Goal: Check status: Check status

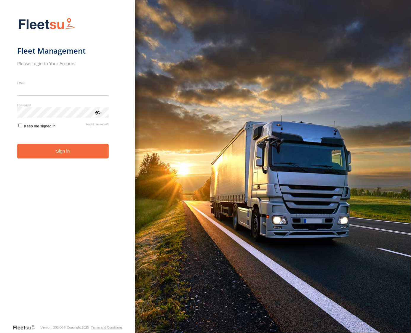
type input "**********"
click at [68, 157] on button "Sign in" at bounding box center [63, 151] width 92 height 15
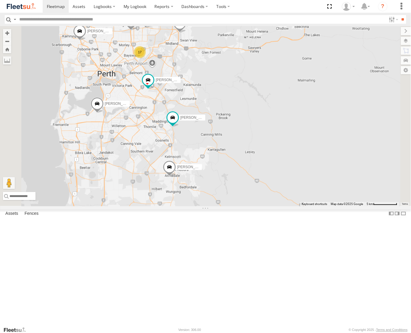
drag, startPoint x: 261, startPoint y: 135, endPoint x: 303, endPoint y: 151, distance: 45.2
click at [303, 151] on div "[PERSON_NAME] - 1INW973 [PERSON_NAME] - 1IFQ597 - 0448 957 648 [PERSON_NAME] - …" at bounding box center [205, 116] width 411 height 180
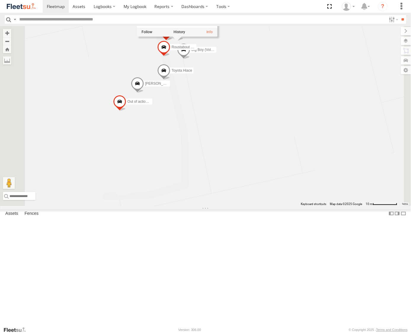
drag, startPoint x: 198, startPoint y: 96, endPoint x: 204, endPoint y: 111, distance: 16.8
click at [204, 111] on div "[PERSON_NAME] - 1INW973 [PERSON_NAME] - 1IFQ597 - 0448 957 648 [PERSON_NAME] - …" at bounding box center [205, 116] width 411 height 180
click at [197, 109] on div "[PERSON_NAME] - 1INW973 [PERSON_NAME] - 1IFQ597 - 0448 957 648 [PERSON_NAME] - …" at bounding box center [205, 116] width 411 height 180
click at [183, 41] on span at bounding box center [176, 33] width 13 height 16
click at [185, 34] on label at bounding box center [179, 32] width 12 height 4
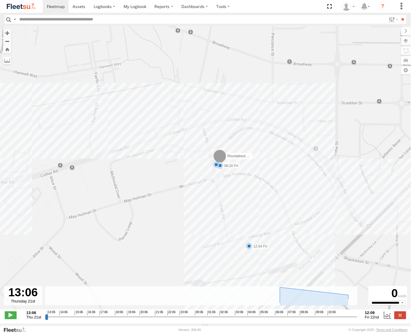
drag, startPoint x: 265, startPoint y: 212, endPoint x: 255, endPoint y: 118, distance: 94.1
click at [255, 118] on div "Roustabout - 1IKE578 07:08 Fri 08:20 Fri 12:04 Fri" at bounding box center [205, 171] width 411 height 290
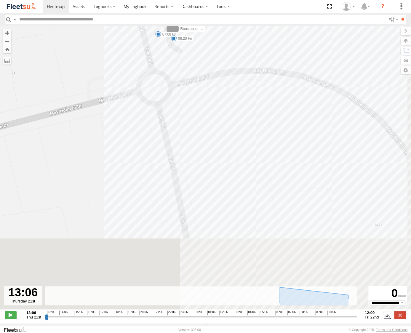
drag, startPoint x: 231, startPoint y: 226, endPoint x: 194, endPoint y: 70, distance: 160.2
click at [194, 71] on div "Roustabout - 1IKE578 07:08 Fri 08:20 Fri 12:04 Fri" at bounding box center [205, 171] width 411 height 290
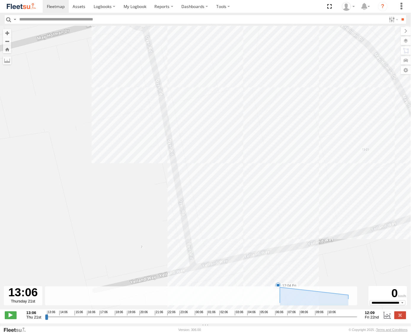
drag, startPoint x: 222, startPoint y: 157, endPoint x: 201, endPoint y: 95, distance: 65.1
click at [201, 95] on div "Roustabout - 1IKE578 07:08 Fri 08:20 Fri 12:04 Fri" at bounding box center [205, 171] width 411 height 290
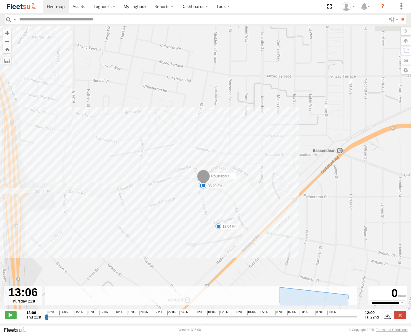
drag, startPoint x: 241, startPoint y: 134, endPoint x: 217, endPoint y: 199, distance: 69.5
click at [217, 199] on div "Roustabout - 1IKE578 07:08 Fri 08:20 Fri 12:04 Fri" at bounding box center [205, 171] width 411 height 290
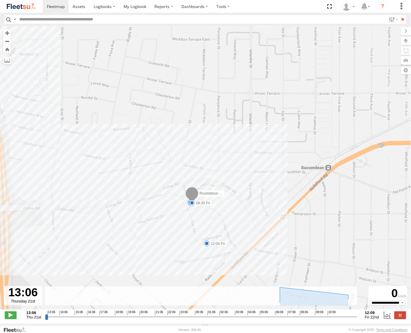
drag, startPoint x: 247, startPoint y: 158, endPoint x: 353, endPoint y: 153, distance: 105.9
click at [353, 153] on div "Roustabout - 1IKE578 07:08 Fri 08:20 Fri 12:04 Fri" at bounding box center [205, 171] width 411 height 290
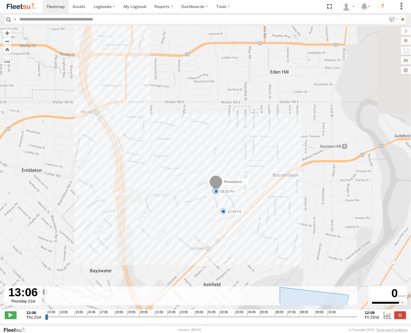
click at [238, 151] on div "Roustabout - 1IKE578 07:08 Fri 08:20 Fri 12:04 Fri" at bounding box center [205, 171] width 411 height 290
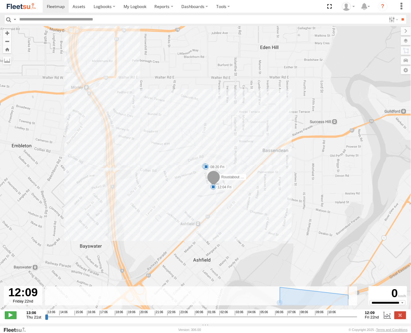
drag, startPoint x: 46, startPoint y: 321, endPoint x: 364, endPoint y: 306, distance: 318.5
click at [357, 314] on input "range" at bounding box center [201, 317] width 312 height 6
click at [347, 298] on icon at bounding box center [348, 295] width 6 height 6
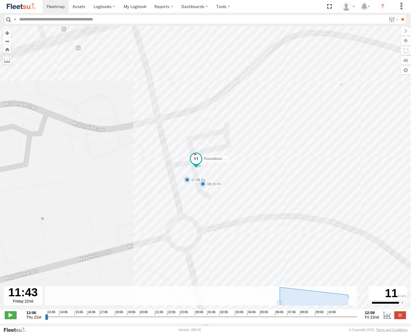
click at [8, 318] on span at bounding box center [11, 315] width 12 height 8
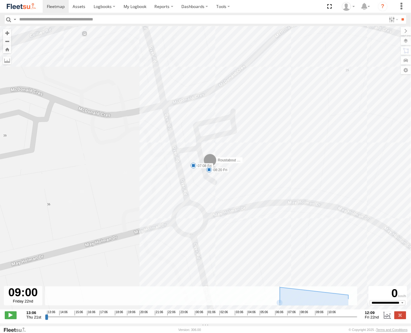
drag, startPoint x: 50, startPoint y: 321, endPoint x: 313, endPoint y: 320, distance: 263.4
click at [313, 320] on input "range" at bounding box center [201, 317] width 312 height 6
drag, startPoint x: 313, startPoint y: 321, endPoint x: 340, endPoint y: 318, distance: 26.5
click at [340, 318] on input "range" at bounding box center [201, 317] width 312 height 6
drag, startPoint x: 345, startPoint y: 320, endPoint x: 348, endPoint y: 320, distance: 3.9
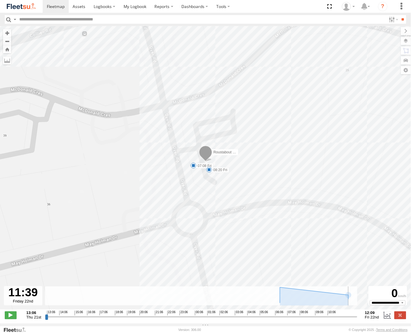
click at [348, 320] on input "range" at bounding box center [201, 317] width 312 height 6
type input "**********"
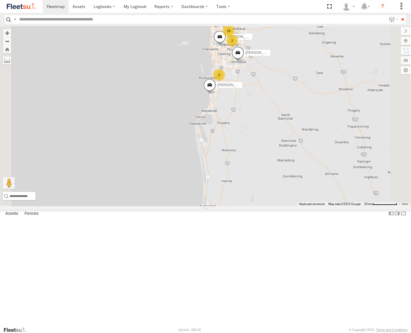
click at [235, 37] on div "19" at bounding box center [229, 31] width 12 height 12
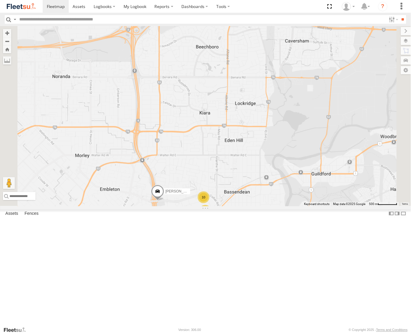
click at [209, 203] on div "10" at bounding box center [204, 197] width 12 height 12
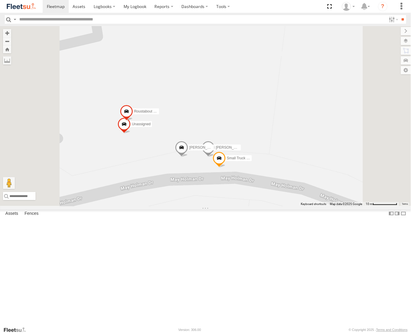
drag, startPoint x: 263, startPoint y: 206, endPoint x: 268, endPoint y: 186, distance: 21.1
click at [268, 186] on div "Darren Mills - 1INW973 Matthew Robinson - 1HVJ177 Zac Hollyoak -1HSK204 Ben Mal…" at bounding box center [205, 116] width 411 height 180
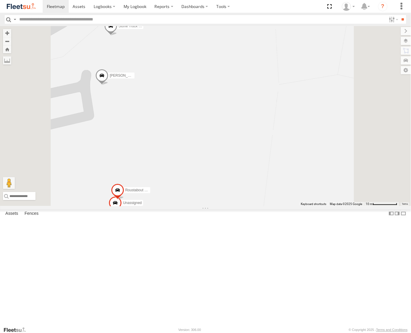
drag, startPoint x: 273, startPoint y: 81, endPoint x: 263, endPoint y: 166, distance: 85.6
click at [263, 166] on div "Darren Mills - 1INW973 Matthew Robinson - 1HVJ177 Zac Hollyoak -1HSK204 Ben Mal…" at bounding box center [205, 116] width 411 height 180
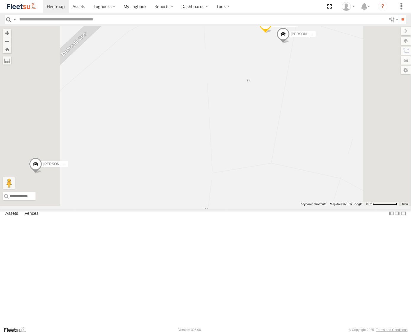
click at [272, 33] on span at bounding box center [265, 25] width 13 height 16
click at [281, 113] on div "Darren Mills - 1INW973 Matthew Robinson - 1HVJ177 Zac Hollyoak -1HSK204 Ben Mal…" at bounding box center [205, 116] width 411 height 180
click at [289, 44] on span at bounding box center [282, 36] width 13 height 16
click at [248, 125] on div "Darren Mills - 1INW973 Matthew Robinson - 1HVJ177 Zac Hollyoak -1HSK204 Ben Mal…" at bounding box center [205, 116] width 411 height 180
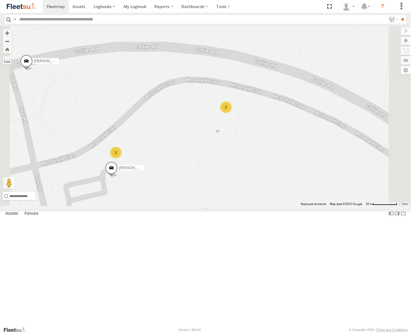
drag, startPoint x: 259, startPoint y: 260, endPoint x: 271, endPoint y: 68, distance: 192.9
click at [271, 68] on div "Darren Mills - 1INW973 Matthew Robinson - 1HVJ177 Zac Hollyoak -1HSK204 Ben Mal…" at bounding box center [205, 116] width 411 height 180
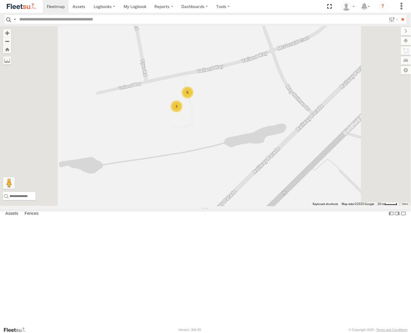
drag, startPoint x: 256, startPoint y: 225, endPoint x: 246, endPoint y: 81, distance: 144.3
click at [246, 81] on div "Darren Mills - 1INW973 Matthew Robinson - 1HVJ177 Zac Hollyoak -1HSK204 Ben Mal…" at bounding box center [205, 116] width 411 height 180
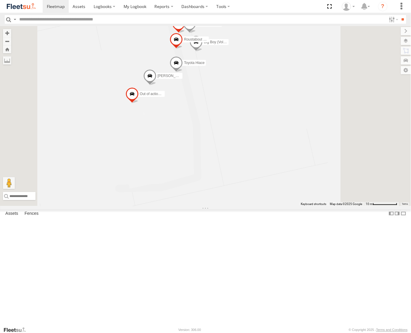
click at [196, 33] on span at bounding box center [189, 25] width 13 height 16
click at [213, 97] on div "Darren Mills - 1INW973 Matthew Robinson - 1HVJ177 Zac Hollyoak -1HSK204 Ben Mal…" at bounding box center [205, 116] width 411 height 180
click at [183, 49] on span at bounding box center [176, 41] width 13 height 16
click at [191, 113] on div "Darren Mills - 1INW973 Matthew Robinson - 1HVJ177 Zac Hollyoak -1HSK204 Ben Mal…" at bounding box center [205, 116] width 411 height 180
click at [185, 33] on span at bounding box center [178, 25] width 13 height 16
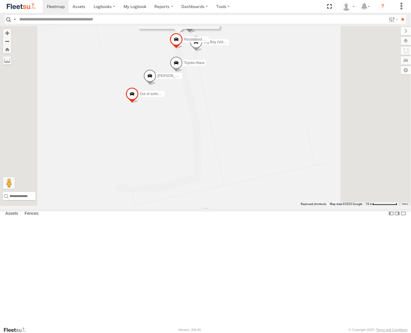
click at [198, 95] on div "Darren Mills - 1INW973 Matthew Robinson - 1HVJ177 Zac Hollyoak -1HSK204 Ben Mal…" at bounding box center [205, 116] width 411 height 180
click at [183, 49] on span at bounding box center [176, 41] width 13 height 16
click at [191, 104] on div "Darren Mills - 1INW973 Matthew Robinson - 1HVJ177 Zac Hollyoak -1HSK204 Ben Mal…" at bounding box center [205, 116] width 411 height 180
click at [196, 33] on span at bounding box center [189, 25] width 13 height 16
drag, startPoint x: 191, startPoint y: 111, endPoint x: 190, endPoint y: 118, distance: 6.8
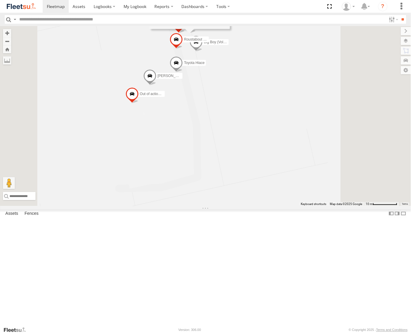
click at [190, 118] on div "Darren Mills - 1INW973 Matthew Robinson - 1HVJ177 Zac Hollyoak -1HSK204 Ben Mal…" at bounding box center [205, 116] width 411 height 180
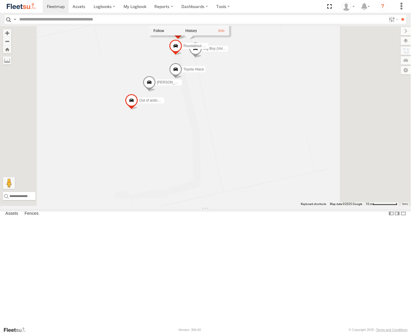
click at [190, 71] on div "Darren Mills - 1INW973 Matthew Robinson - 1HVJ177 Zac Hollyoak -1HSK204 Ben Mal…" at bounding box center [205, 116] width 411 height 180
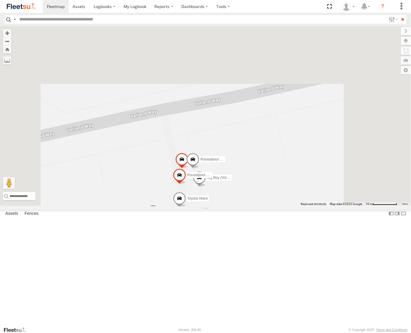
drag, startPoint x: 221, startPoint y: 91, endPoint x: 227, endPoint y: 221, distance: 130.2
click at [225, 206] on div "Darren Mills - 1INW973 Matthew Robinson - 1HVJ177 Zac Hollyoak -1HSK204 Ben Mal…" at bounding box center [205, 116] width 411 height 180
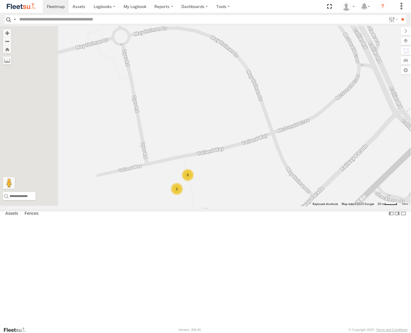
drag, startPoint x: 203, startPoint y: 96, endPoint x: 269, endPoint y: 164, distance: 94.7
click at [269, 164] on div "Darren Mills - 1INW973 Matthew Robinson - 1HVJ177 Zac Hollyoak -1HSK204 Ben Mal…" at bounding box center [205, 116] width 411 height 180
